Goal: Register for event/course

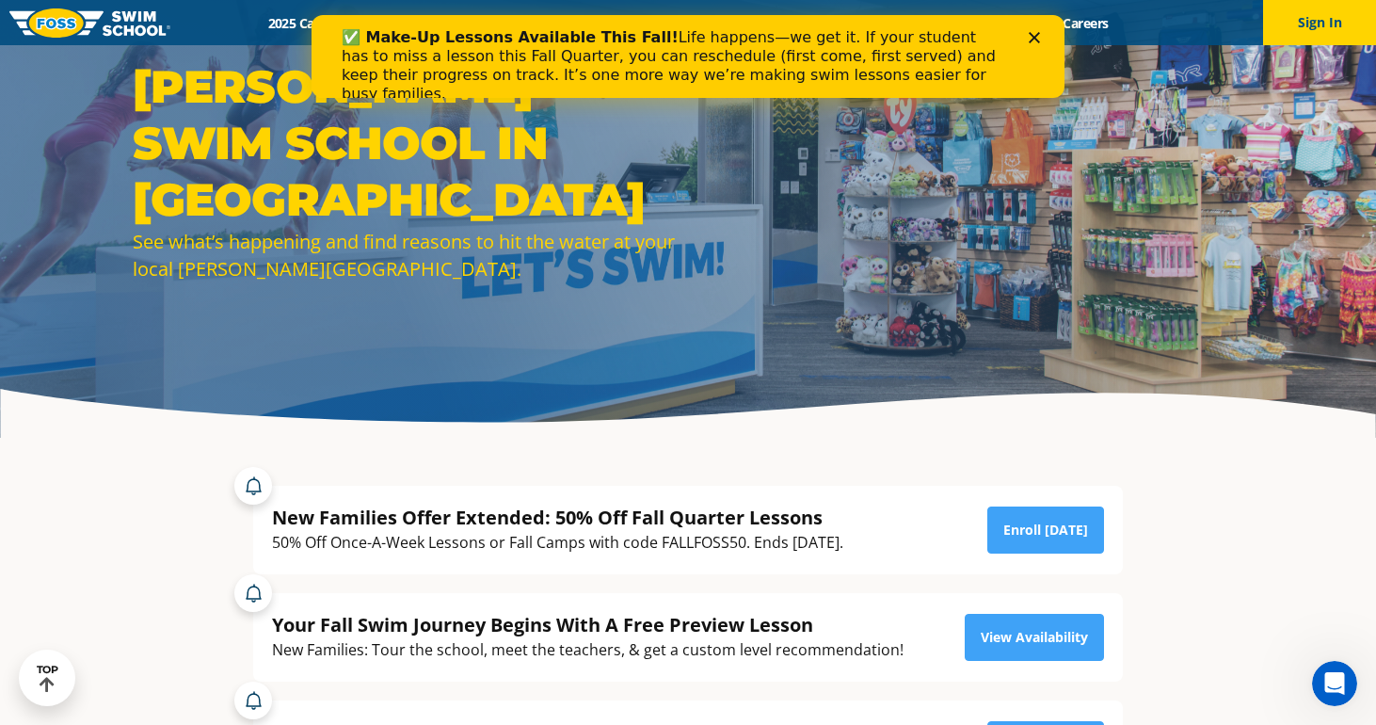
click at [1179, 523] on section "New Families Offer Extended: 50% Off Fall Quarter Lessons 50% Off Once-A-Week L…" at bounding box center [687, 637] width 1129 height 397
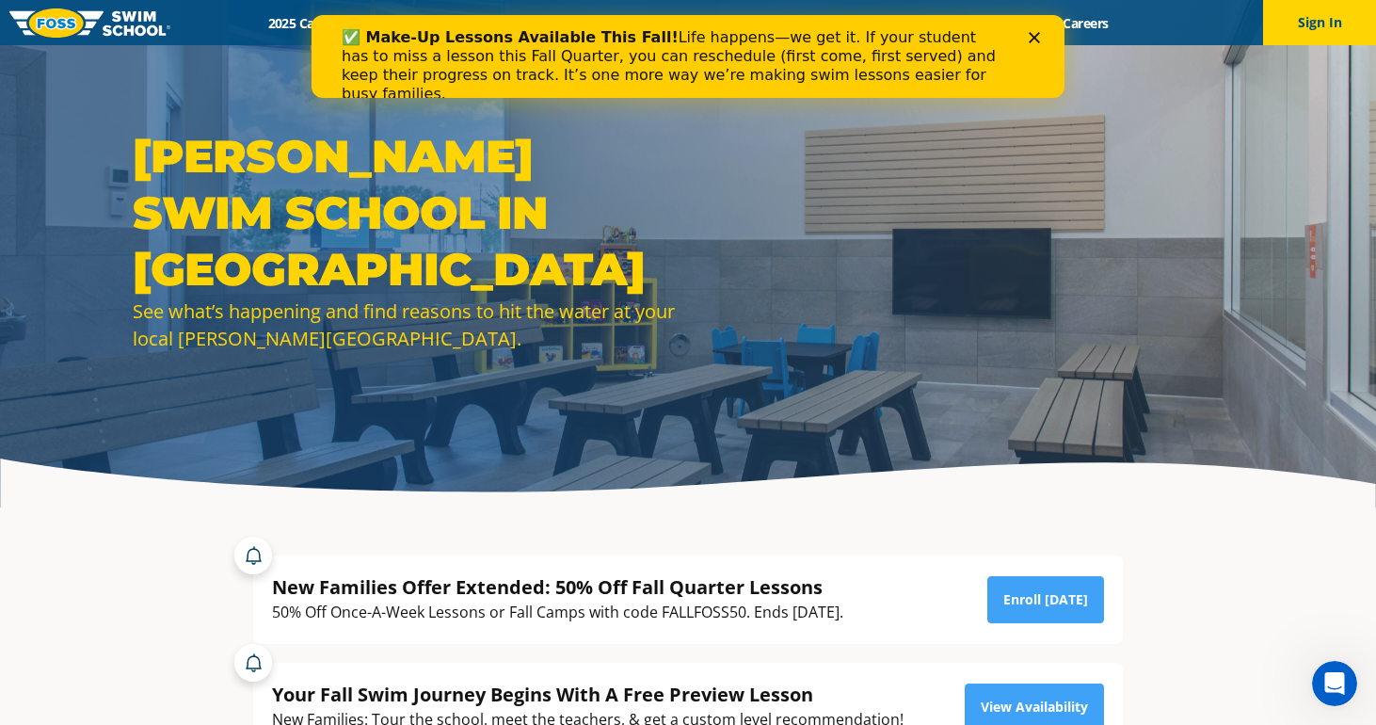
click at [1036, 35] on polygon "Close" at bounding box center [1034, 37] width 11 height 11
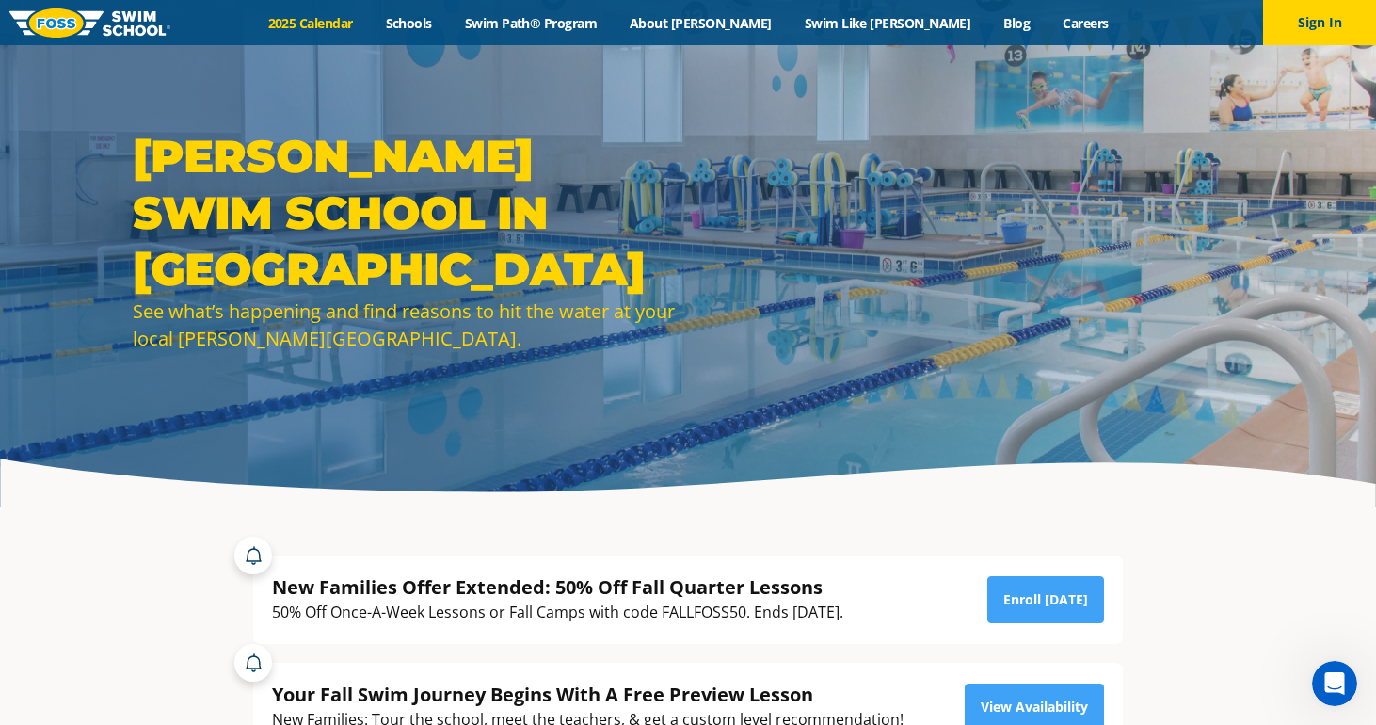
click at [369, 25] on link "2025 Calendar" at bounding box center [310, 23] width 118 height 18
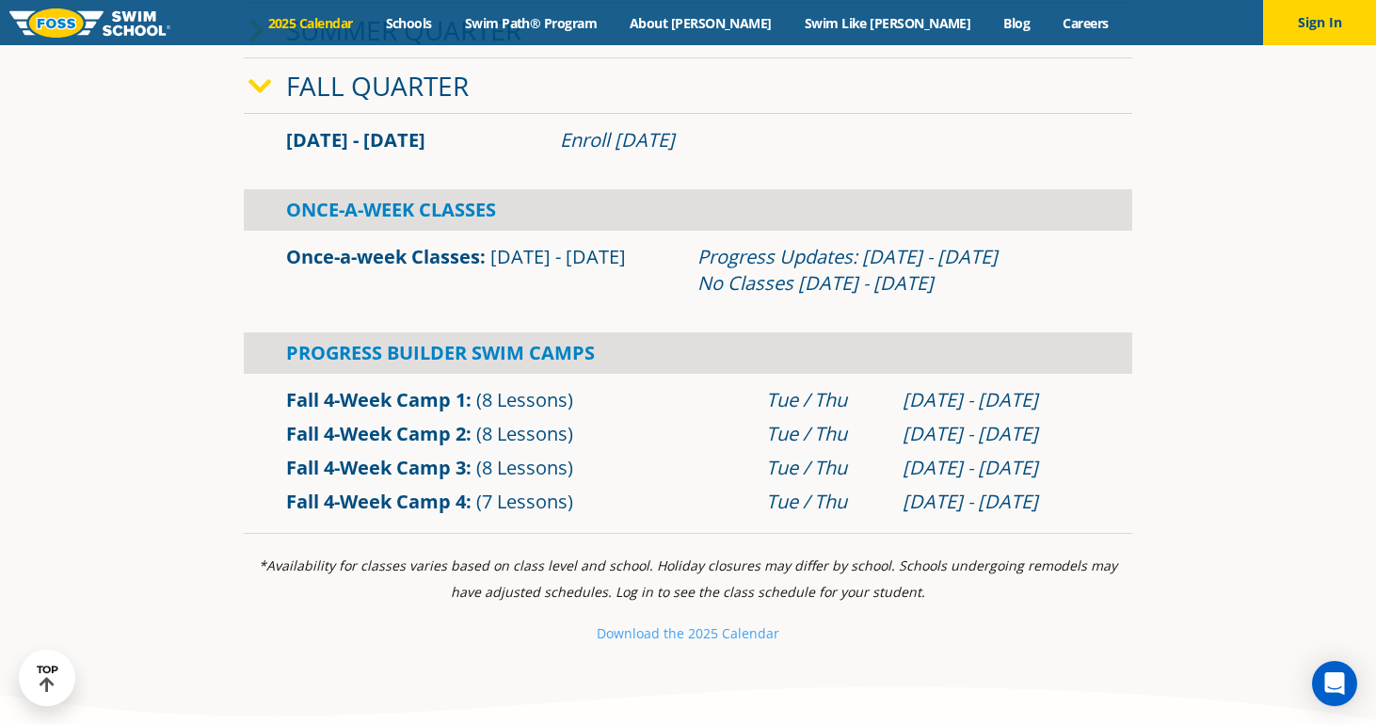
scroll to position [639, 0]
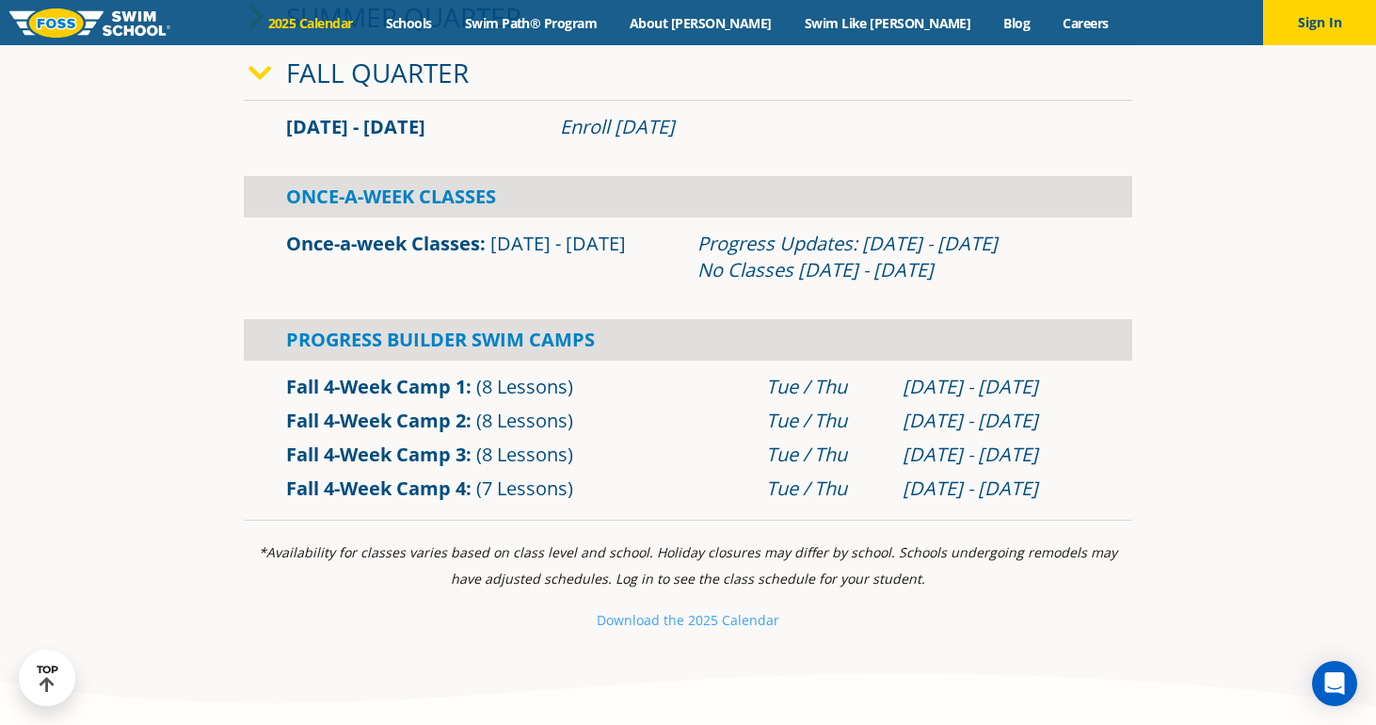
click at [388, 418] on link "Fall 4-Week Camp 2" at bounding box center [376, 419] width 180 height 25
